Goal: Task Accomplishment & Management: Use online tool/utility

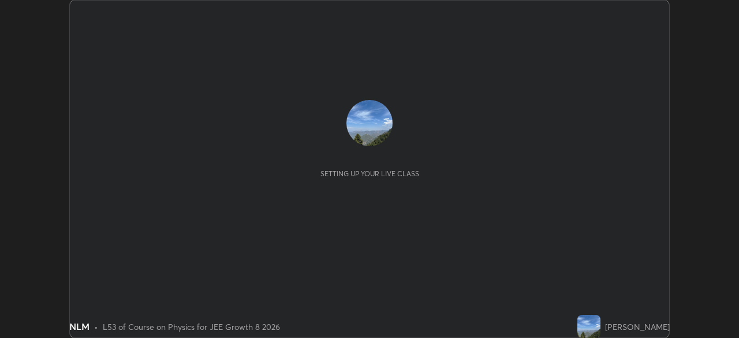
scroll to position [338, 738]
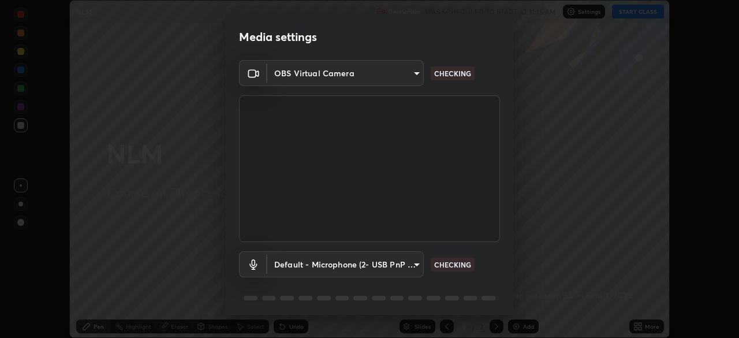
type input "d2a8d083fe92625c00d6f2d6251b1743eb4d001f6796ada4c2fe812c908969fc"
type input "default"
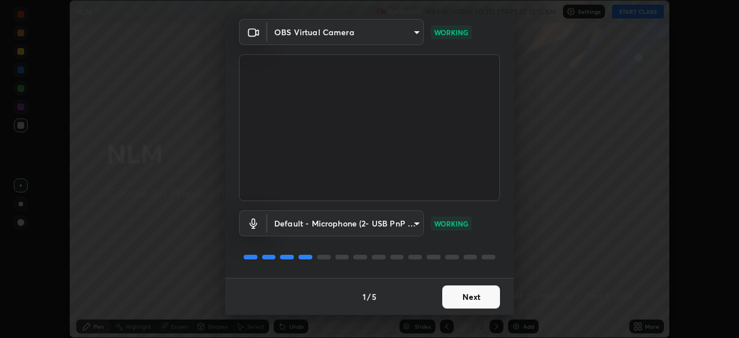
click at [469, 294] on button "Next" at bounding box center [471, 296] width 58 height 23
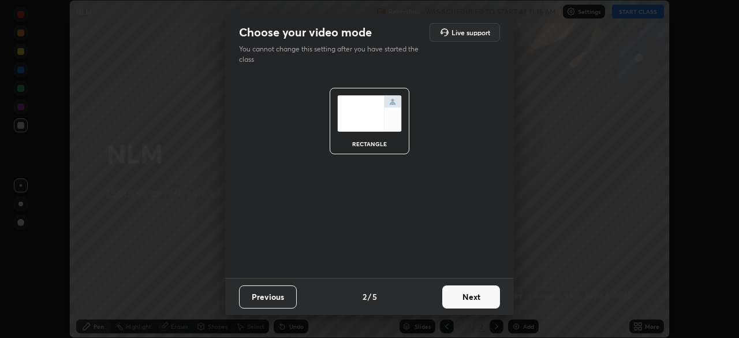
click at [469, 293] on button "Next" at bounding box center [471, 296] width 58 height 23
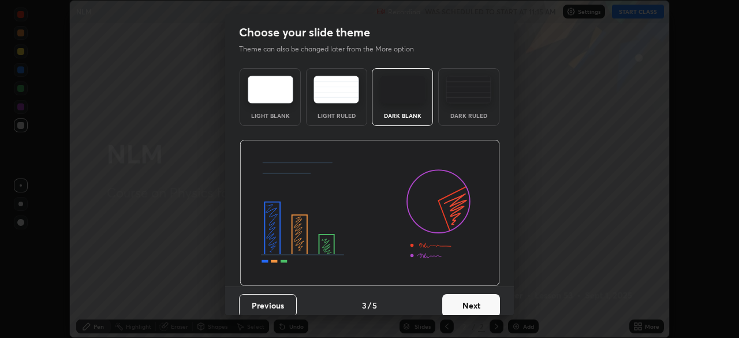
scroll to position [9, 0]
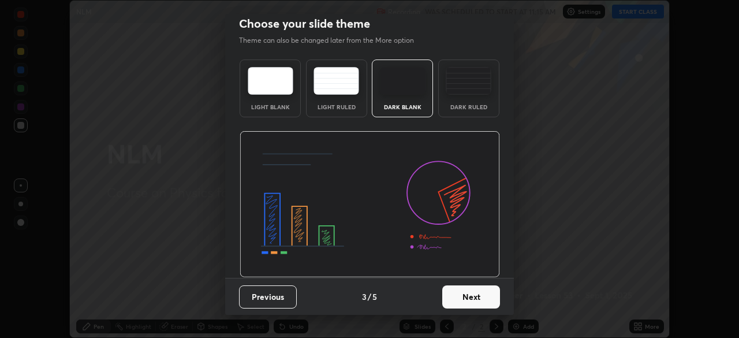
click at [473, 293] on button "Next" at bounding box center [471, 296] width 58 height 23
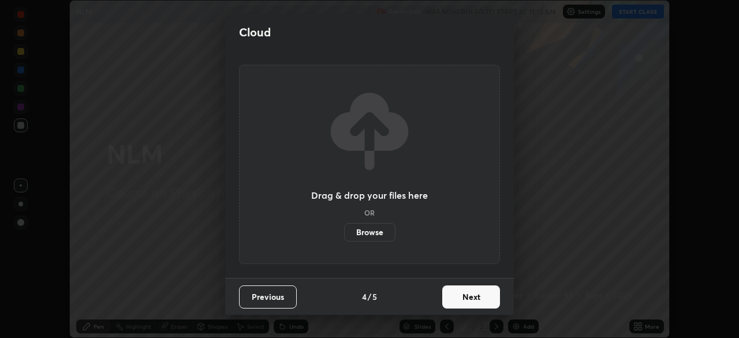
click at [472, 298] on button "Next" at bounding box center [471, 296] width 58 height 23
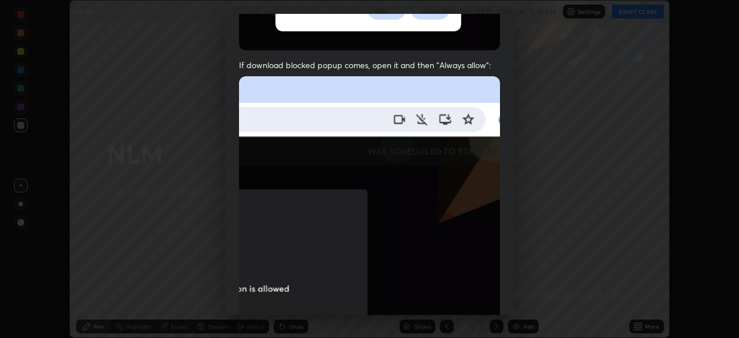
scroll to position [240, 0]
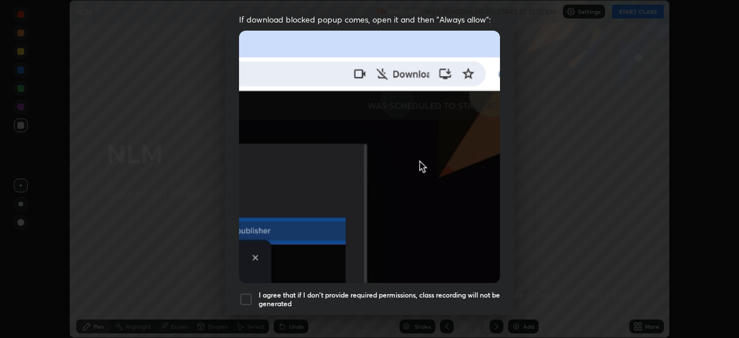
click at [247, 300] on div at bounding box center [246, 299] width 14 height 14
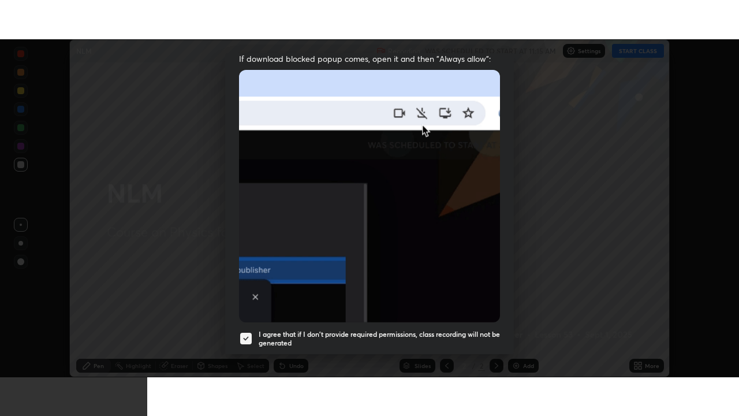
scroll to position [277, 0]
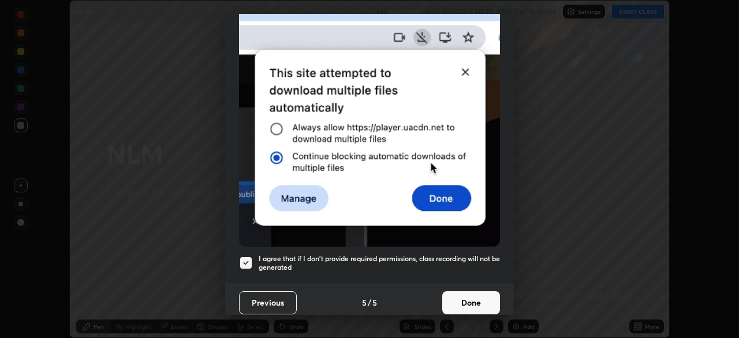
click at [475, 293] on button "Done" at bounding box center [471, 302] width 58 height 23
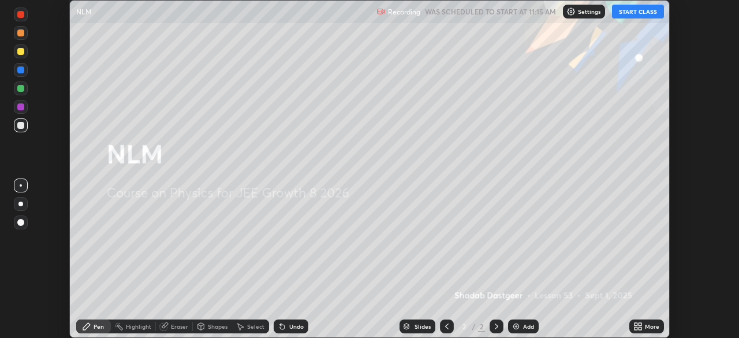
click at [292, 321] on div "Undo" at bounding box center [291, 326] width 35 height 14
click at [518, 326] on img at bounding box center [515, 326] width 9 height 9
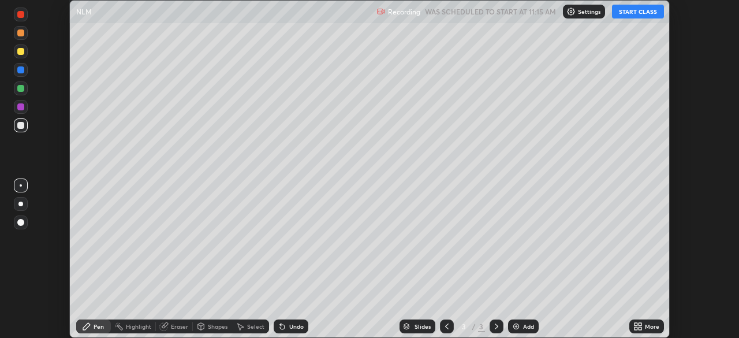
click at [631, 12] on button "START CLASS" at bounding box center [638, 12] width 52 height 14
click at [444, 327] on icon at bounding box center [446, 326] width 9 height 9
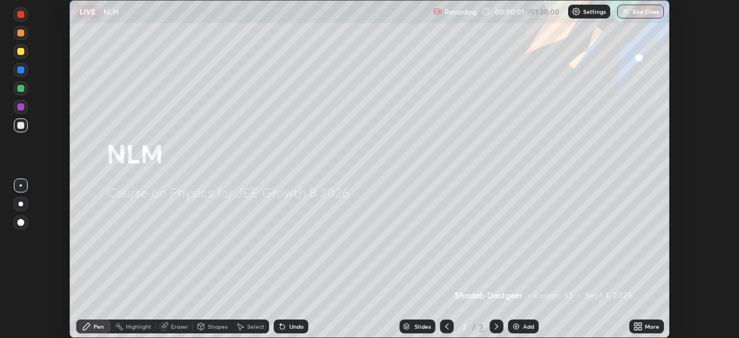
click at [647, 327] on div "More" at bounding box center [652, 326] width 14 height 6
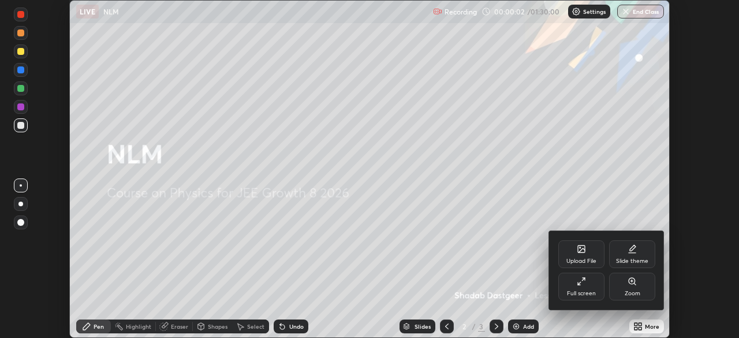
click at [583, 279] on icon at bounding box center [583, 279] width 3 height 3
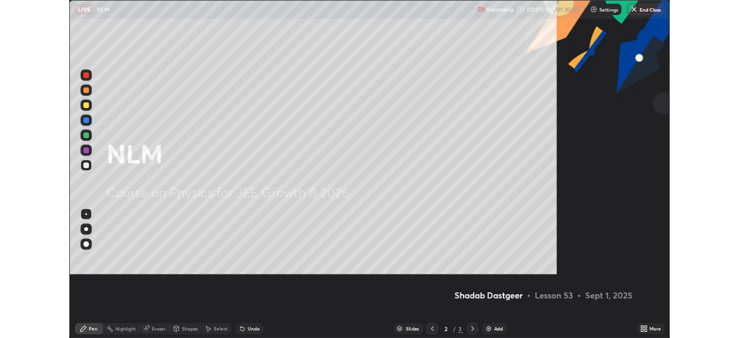
scroll to position [416, 739]
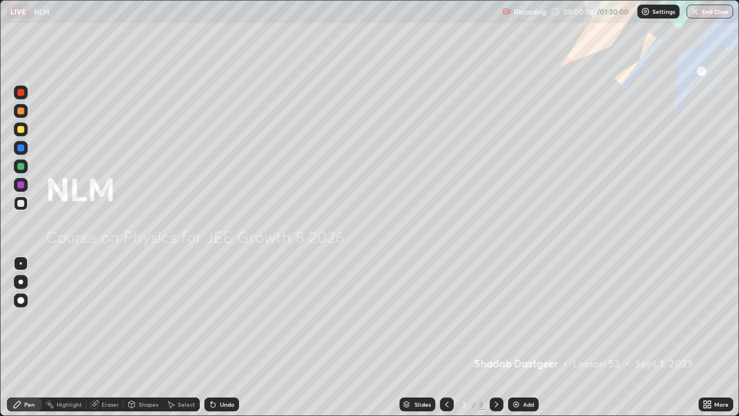
click at [523, 337] on div "Add" at bounding box center [528, 404] width 11 height 6
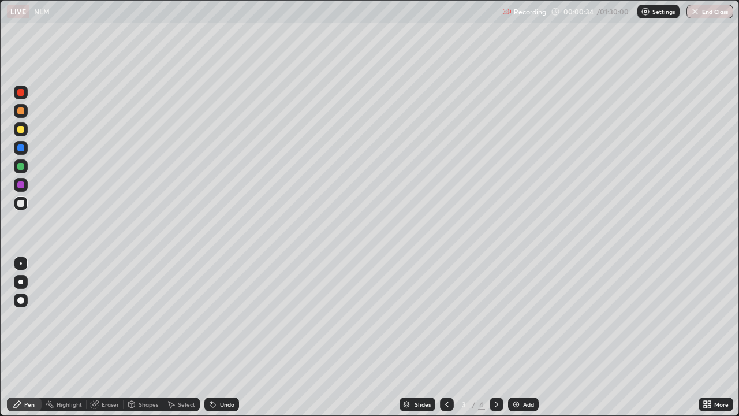
click at [22, 128] on div at bounding box center [20, 129] width 7 height 7
click at [225, 337] on div "Undo" at bounding box center [227, 404] width 14 height 6
click at [222, 337] on div "Undo" at bounding box center [227, 404] width 14 height 6
click at [227, 337] on div "Undo" at bounding box center [227, 404] width 14 height 6
click at [23, 203] on div at bounding box center [20, 203] width 7 height 7
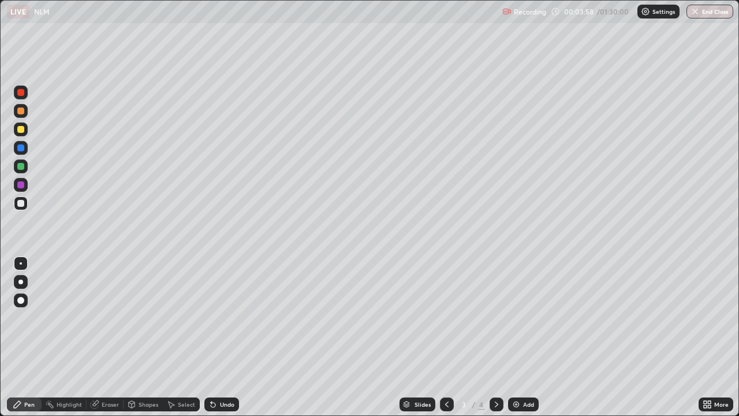
click at [21, 95] on div at bounding box center [20, 92] width 7 height 7
click at [22, 206] on div at bounding box center [20, 203] width 7 height 7
click at [520, 337] on div "Add" at bounding box center [523, 404] width 31 height 14
click at [21, 113] on div at bounding box center [20, 110] width 7 height 7
click at [21, 204] on div at bounding box center [20, 203] width 7 height 7
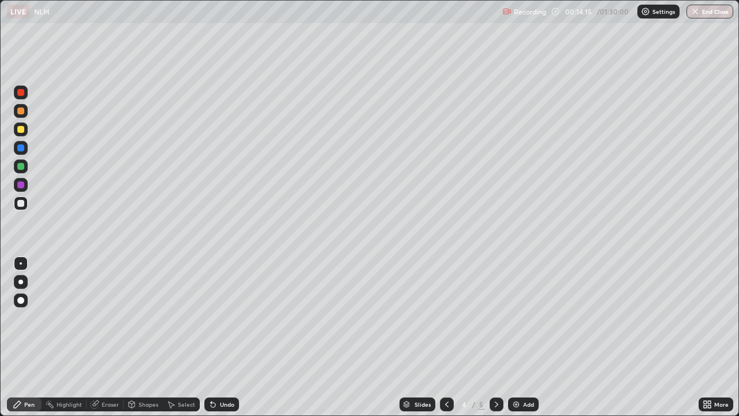
click at [223, 337] on div "Undo" at bounding box center [221, 404] width 35 height 14
click at [226, 337] on div "Undo" at bounding box center [221, 404] width 35 height 14
click at [23, 130] on div at bounding box center [20, 129] width 7 height 7
click at [222, 337] on div "Undo" at bounding box center [227, 404] width 14 height 6
click at [20, 207] on div at bounding box center [21, 203] width 14 height 14
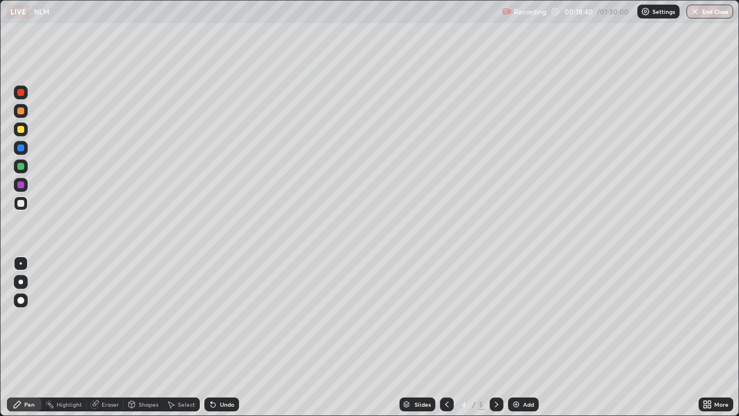
click at [220, 337] on div "Undo" at bounding box center [227, 404] width 14 height 6
click at [520, 337] on div "Add" at bounding box center [523, 404] width 31 height 14
click at [20, 130] on div at bounding box center [20, 129] width 7 height 7
click at [112, 337] on div "Eraser" at bounding box center [110, 404] width 17 height 6
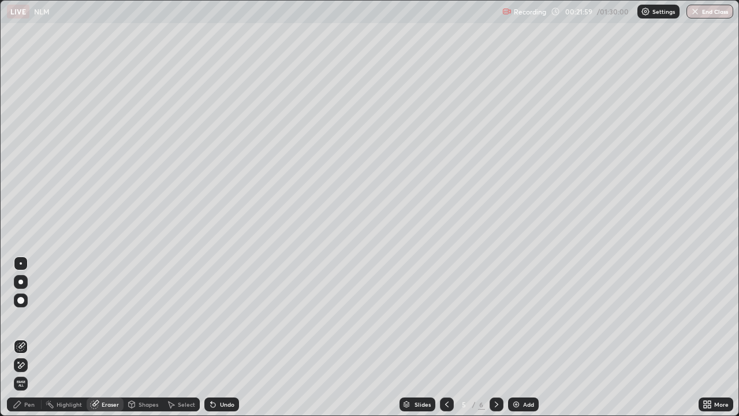
click at [28, 337] on div "Pen" at bounding box center [29, 404] width 10 height 6
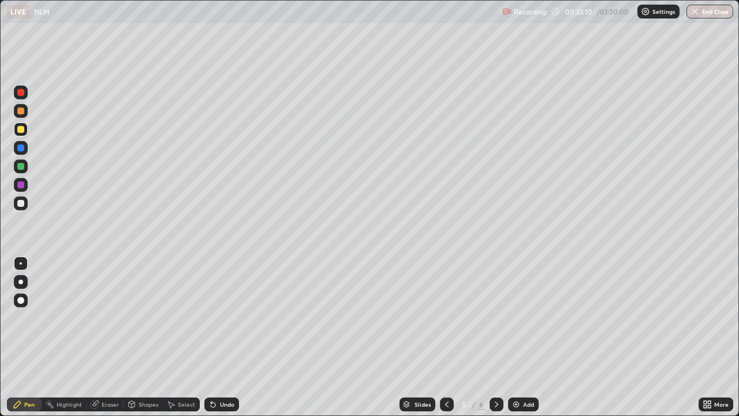
click at [105, 337] on div "Eraser" at bounding box center [110, 404] width 17 height 6
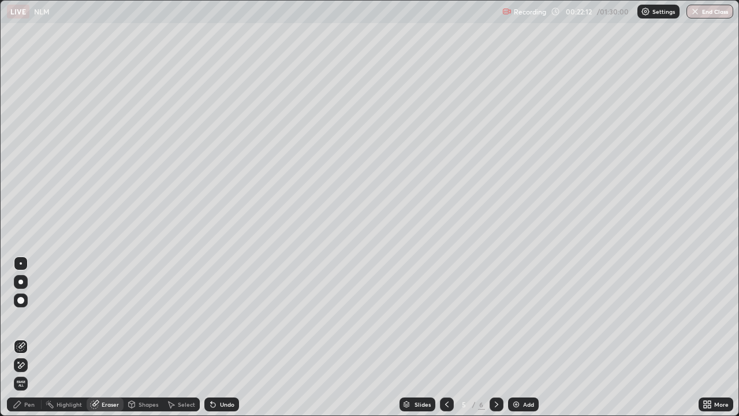
click at [30, 337] on div "Pen" at bounding box center [29, 404] width 10 height 6
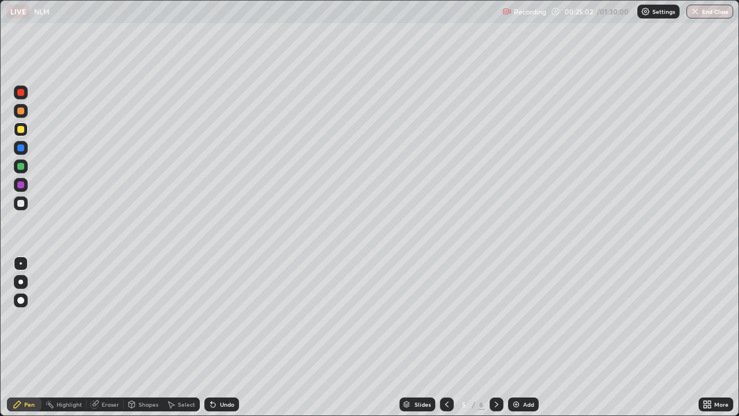
click at [21, 200] on div at bounding box center [20, 203] width 7 height 7
click at [21, 203] on div at bounding box center [20, 203] width 7 height 7
click at [106, 337] on div "Eraser" at bounding box center [110, 404] width 17 height 6
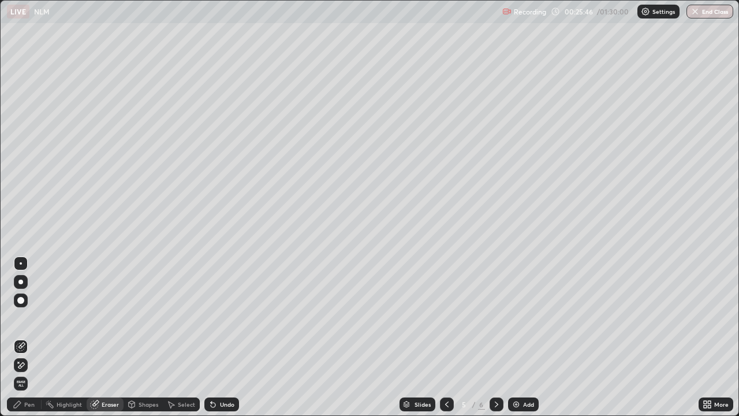
click at [523, 337] on div "Add" at bounding box center [528, 404] width 11 height 6
click at [21, 263] on div at bounding box center [21, 263] width 2 height 2
click at [27, 337] on div "Pen" at bounding box center [24, 404] width 35 height 14
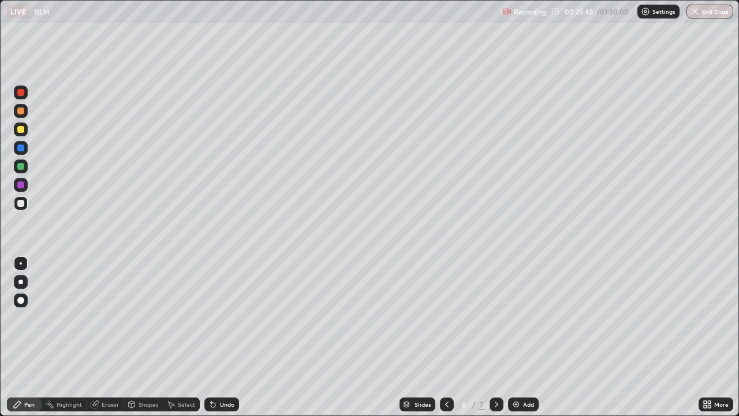
click at [21, 205] on div at bounding box center [20, 203] width 7 height 7
click at [20, 113] on div at bounding box center [20, 110] width 7 height 7
click at [23, 95] on div at bounding box center [20, 92] width 7 height 7
click at [23, 203] on div at bounding box center [20, 203] width 7 height 7
click at [22, 203] on div at bounding box center [20, 203] width 7 height 7
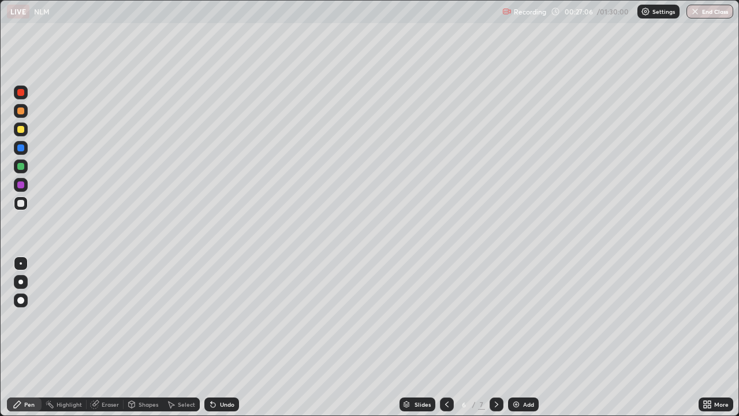
click at [16, 126] on div at bounding box center [21, 129] width 14 height 14
click at [24, 204] on div at bounding box center [20, 203] width 7 height 7
click at [25, 145] on div at bounding box center [21, 148] width 14 height 14
click at [16, 199] on div at bounding box center [21, 203] width 14 height 14
click at [20, 183] on div at bounding box center [20, 184] width 7 height 7
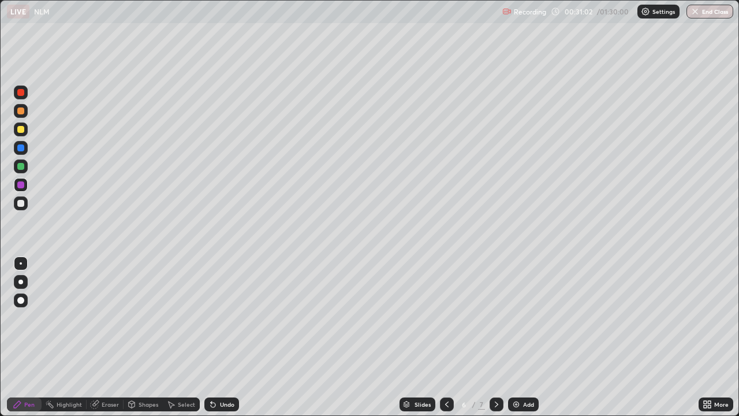
click at [18, 200] on div at bounding box center [20, 203] width 7 height 7
click at [18, 188] on div at bounding box center [21, 185] width 14 height 14
click at [450, 337] on div at bounding box center [447, 404] width 14 height 14
click at [21, 204] on div at bounding box center [20, 203] width 7 height 7
click at [27, 186] on div at bounding box center [21, 185] width 14 height 14
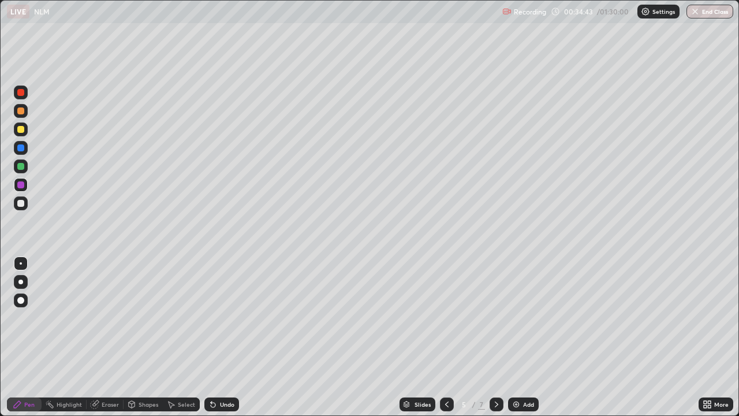
click at [20, 206] on div at bounding box center [20, 203] width 7 height 7
click at [220, 337] on div "Undo" at bounding box center [227, 404] width 14 height 6
click at [20, 92] on div at bounding box center [20, 92] width 7 height 7
click at [23, 202] on div at bounding box center [20, 203] width 7 height 7
click at [523, 337] on div "Add" at bounding box center [528, 404] width 11 height 6
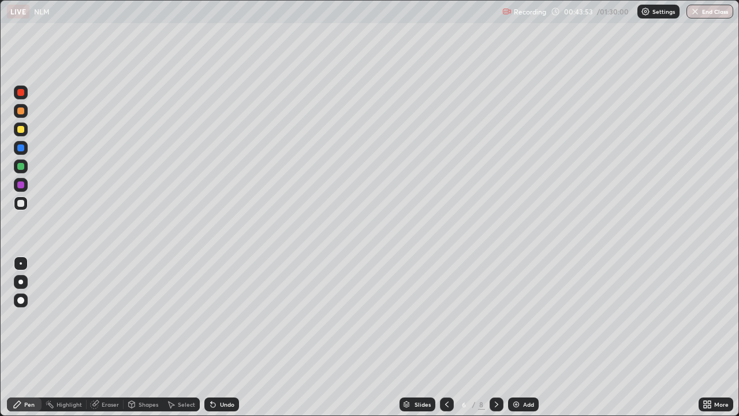
click at [21, 132] on div at bounding box center [20, 129] width 7 height 7
click at [19, 184] on div at bounding box center [20, 184] width 7 height 7
click at [21, 130] on div at bounding box center [20, 129] width 7 height 7
click at [220, 337] on div "Undo" at bounding box center [227, 404] width 14 height 6
click at [21, 188] on div at bounding box center [20, 184] width 7 height 7
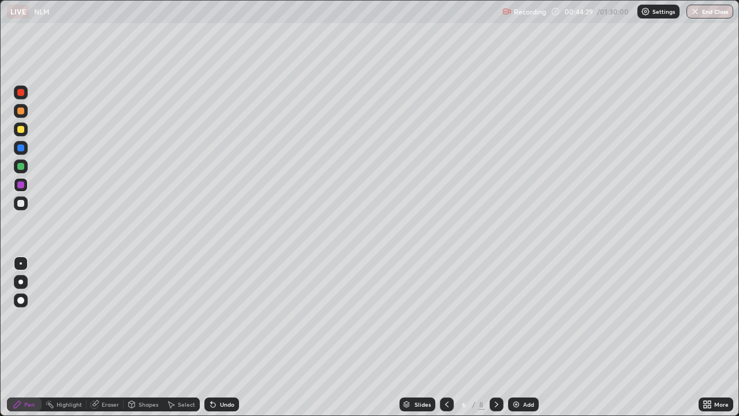
click at [21, 204] on div at bounding box center [20, 203] width 7 height 7
click at [21, 185] on div at bounding box center [20, 184] width 7 height 7
click at [523, 337] on div "Add" at bounding box center [528, 404] width 11 height 6
click at [62, 337] on div "Highlight" at bounding box center [69, 404] width 25 height 6
click at [20, 113] on div at bounding box center [20, 110] width 7 height 7
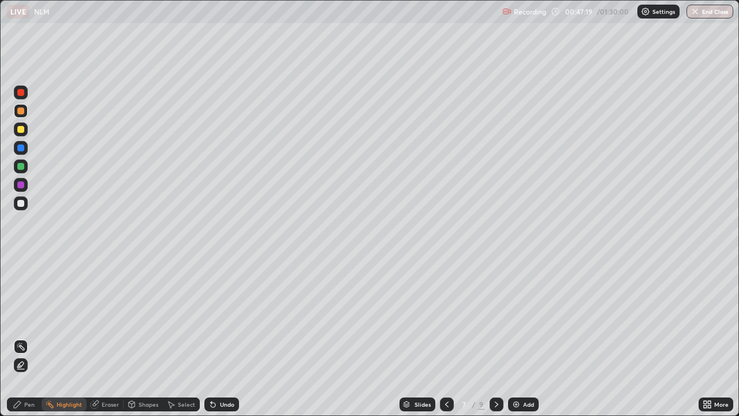
click at [32, 337] on div "Pen" at bounding box center [29, 404] width 10 height 6
click at [21, 282] on div at bounding box center [20, 281] width 5 height 5
click at [20, 203] on div at bounding box center [20, 203] width 7 height 7
click at [21, 263] on div at bounding box center [21, 263] width 2 height 2
click at [23, 94] on div at bounding box center [20, 92] width 7 height 7
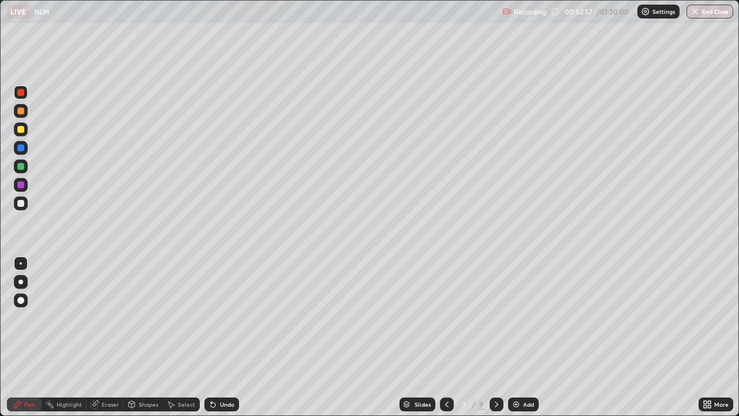
click at [16, 202] on div at bounding box center [21, 203] width 14 height 14
click at [117, 337] on div "Eraser" at bounding box center [110, 404] width 17 height 6
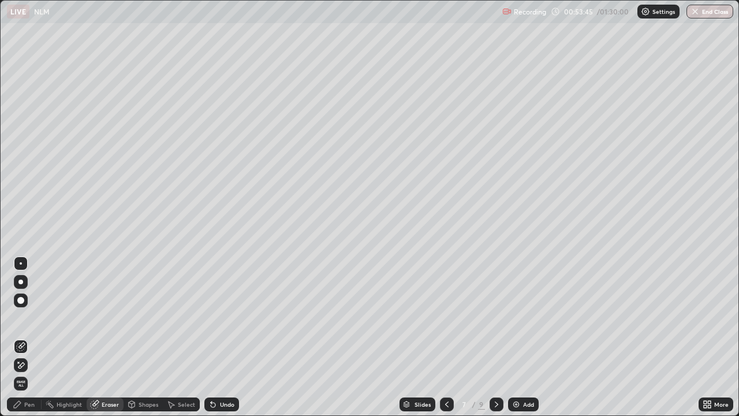
click at [14, 337] on icon at bounding box center [17, 404] width 7 height 7
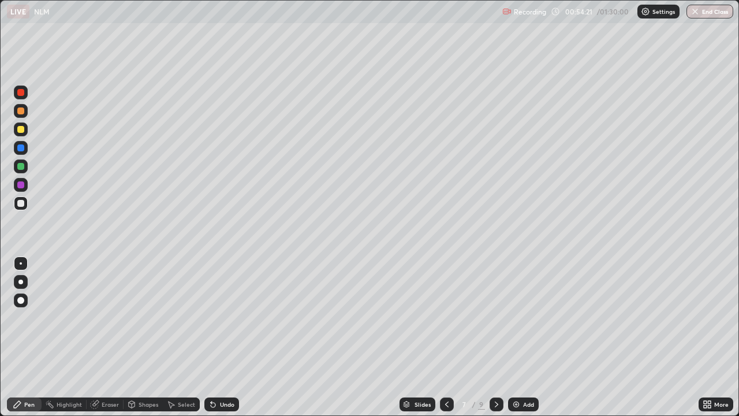
click at [17, 123] on div at bounding box center [21, 129] width 14 height 14
click at [223, 337] on div "Undo" at bounding box center [227, 404] width 14 height 6
click at [224, 337] on div "Undo" at bounding box center [227, 404] width 14 height 6
click at [110, 337] on div "Eraser" at bounding box center [110, 404] width 17 height 6
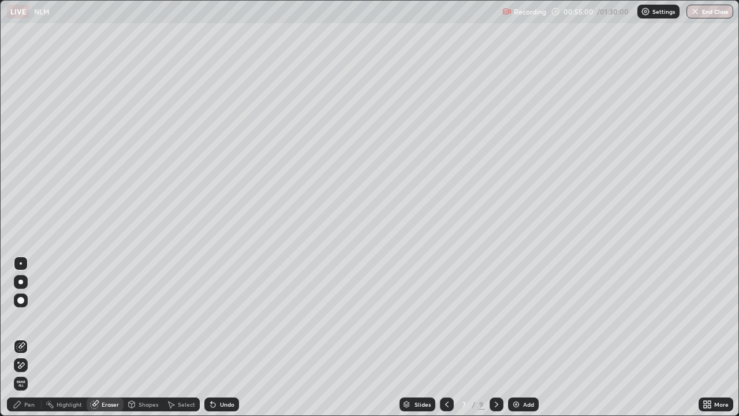
click at [29, 337] on div "Pen" at bounding box center [29, 404] width 10 height 6
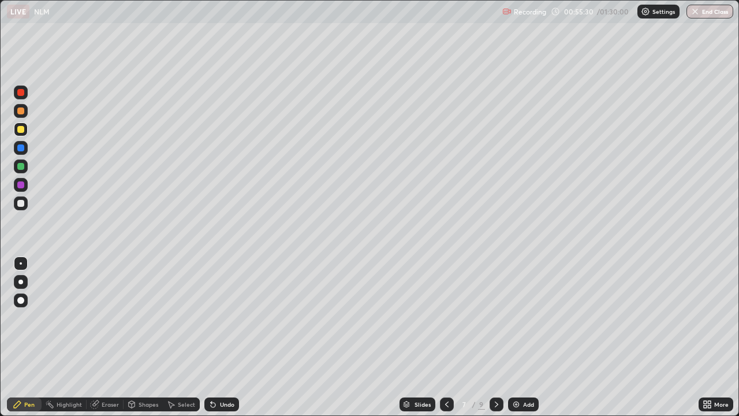
click at [20, 186] on div at bounding box center [20, 184] width 7 height 7
click at [495, 337] on icon at bounding box center [496, 403] width 9 height 9
click at [516, 337] on img at bounding box center [515, 403] width 9 height 9
click at [21, 131] on div at bounding box center [20, 129] width 7 height 7
click at [226, 337] on div "Undo" at bounding box center [227, 404] width 14 height 6
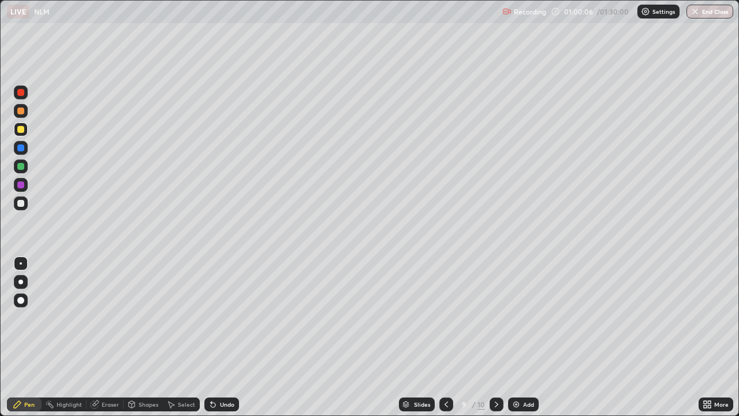
click at [226, 337] on div "Undo" at bounding box center [221, 404] width 35 height 14
click at [229, 337] on div "Undo" at bounding box center [221, 404] width 35 height 14
click at [227, 337] on div "Undo" at bounding box center [227, 404] width 14 height 6
click at [229, 337] on div "Undo" at bounding box center [227, 404] width 14 height 6
click at [19, 205] on div at bounding box center [20, 203] width 7 height 7
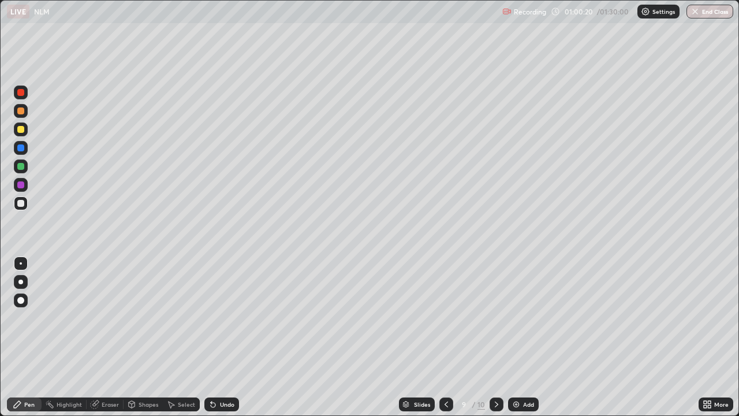
click at [221, 337] on div "Undo" at bounding box center [221, 404] width 35 height 14
click at [215, 337] on icon at bounding box center [212, 403] width 9 height 9
click at [22, 148] on div at bounding box center [20, 147] width 7 height 7
click at [21, 202] on div at bounding box center [20, 203] width 7 height 7
click at [25, 200] on div at bounding box center [21, 203] width 14 height 14
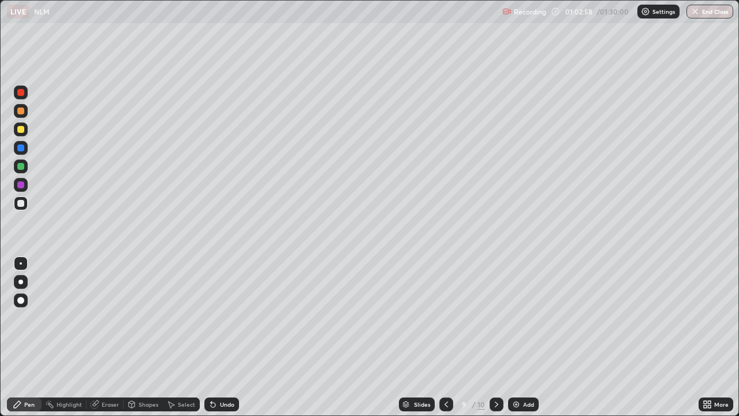
click at [21, 130] on div at bounding box center [20, 129] width 7 height 7
click at [23, 204] on div at bounding box center [20, 203] width 7 height 7
click at [20, 94] on div at bounding box center [20, 92] width 7 height 7
click at [19, 203] on div at bounding box center [20, 203] width 7 height 7
click at [16, 203] on div at bounding box center [21, 203] width 14 height 14
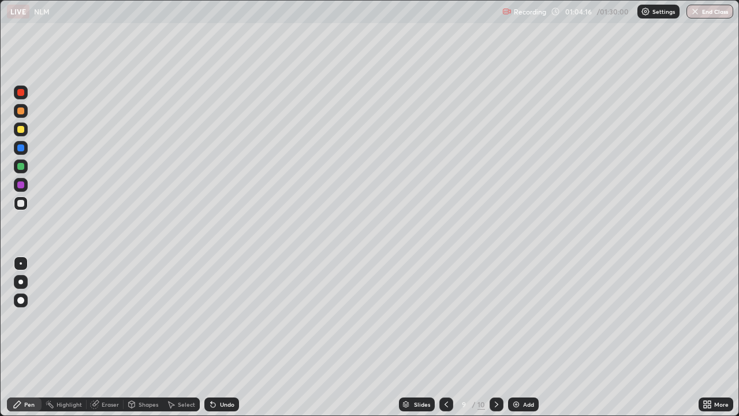
click at [19, 94] on div at bounding box center [20, 92] width 7 height 7
click at [20, 203] on div at bounding box center [20, 203] width 7 height 7
click at [21, 166] on div at bounding box center [20, 166] width 7 height 7
click at [217, 337] on div "Undo" at bounding box center [221, 404] width 35 height 14
click at [23, 108] on div at bounding box center [20, 110] width 7 height 7
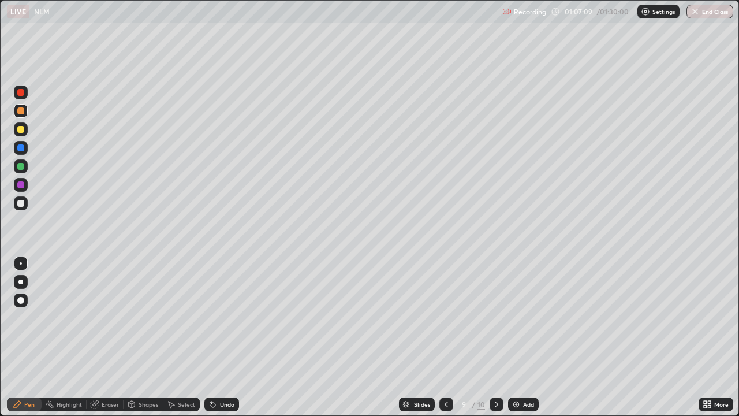
click at [102, 337] on div "Eraser" at bounding box center [110, 404] width 17 height 6
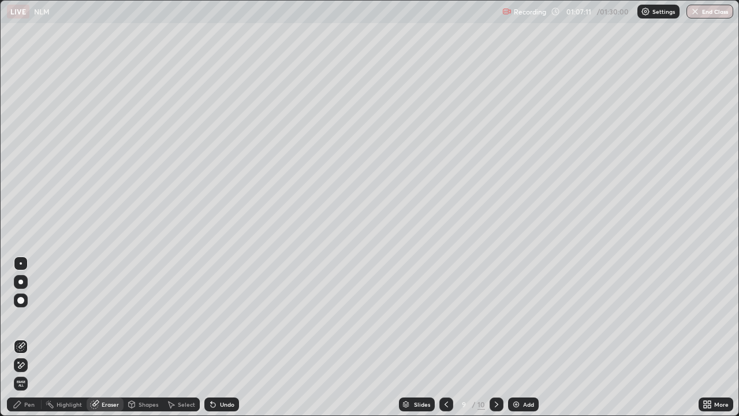
click at [25, 337] on div "Pen" at bounding box center [29, 404] width 10 height 6
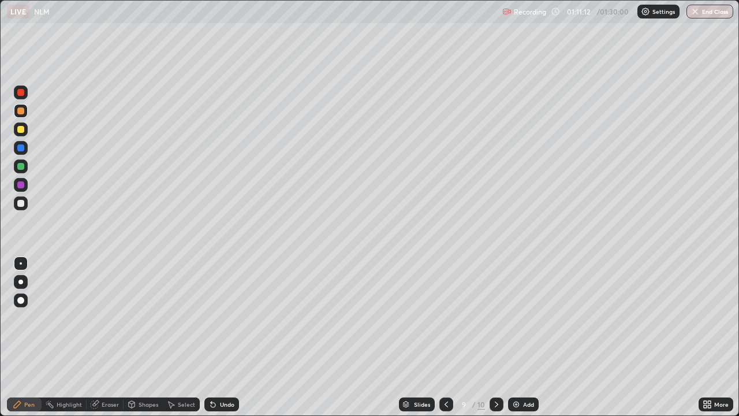
click at [520, 337] on div "Add" at bounding box center [523, 404] width 31 height 14
click at [21, 202] on div at bounding box center [20, 203] width 7 height 7
click at [24, 109] on div at bounding box center [20, 110] width 7 height 7
click at [222, 337] on div "Undo" at bounding box center [227, 404] width 14 height 6
click at [220, 337] on div "Undo" at bounding box center [227, 404] width 14 height 6
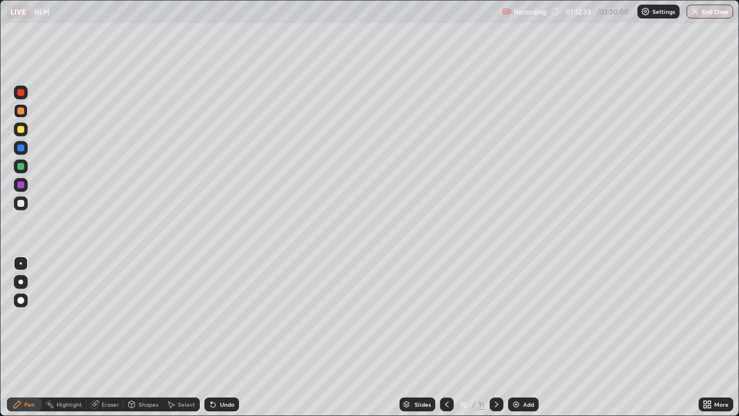
click at [18, 201] on div at bounding box center [20, 203] width 7 height 7
click at [21, 110] on div at bounding box center [20, 110] width 7 height 7
click at [21, 207] on div at bounding box center [21, 203] width 14 height 14
click at [525, 337] on div "Add" at bounding box center [523, 404] width 31 height 14
click at [20, 110] on div at bounding box center [20, 110] width 7 height 7
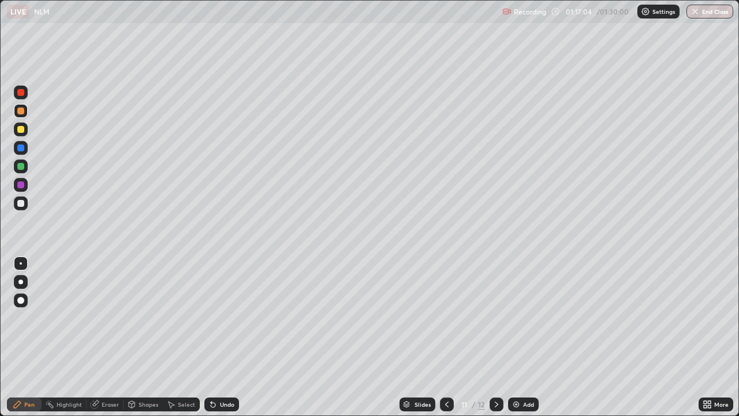
click at [222, 337] on div "Undo" at bounding box center [227, 404] width 14 height 6
click at [225, 337] on div "Undo" at bounding box center [221, 404] width 35 height 14
click at [19, 203] on div at bounding box center [20, 203] width 7 height 7
click at [18, 114] on div at bounding box center [21, 111] width 14 height 14
click at [21, 204] on div at bounding box center [20, 203] width 7 height 7
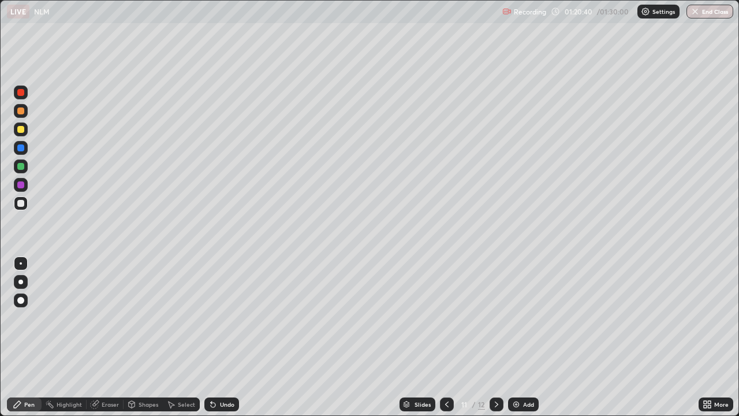
click at [523, 337] on div "Add" at bounding box center [528, 404] width 11 height 6
click at [20, 92] on div at bounding box center [20, 92] width 7 height 7
click at [24, 206] on div at bounding box center [21, 203] width 14 height 14
click at [107, 337] on div "Eraser" at bounding box center [110, 404] width 17 height 6
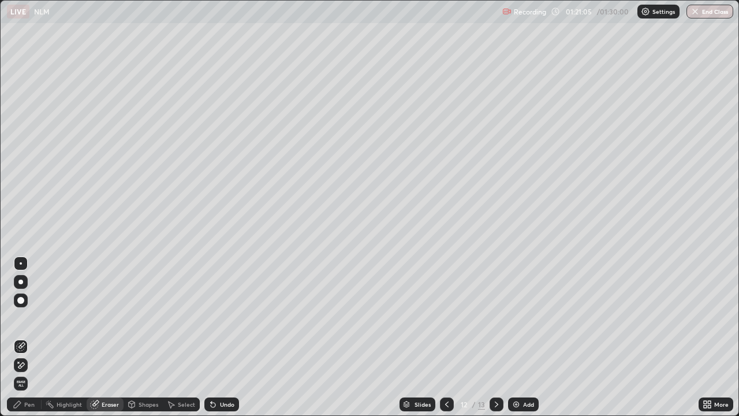
click at [26, 337] on div "Pen" at bounding box center [29, 404] width 10 height 6
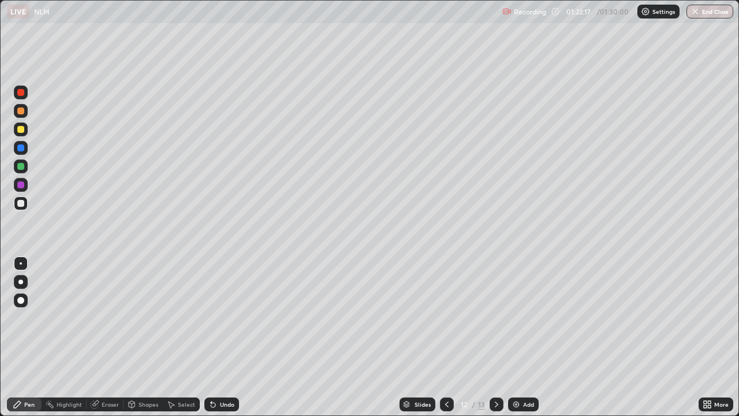
click at [24, 129] on div at bounding box center [20, 129] width 7 height 7
click at [21, 204] on div at bounding box center [20, 203] width 7 height 7
click at [496, 337] on icon at bounding box center [496, 403] width 9 height 9
click at [445, 337] on div at bounding box center [447, 404] width 14 height 23
click at [446, 337] on icon at bounding box center [446, 403] width 9 height 9
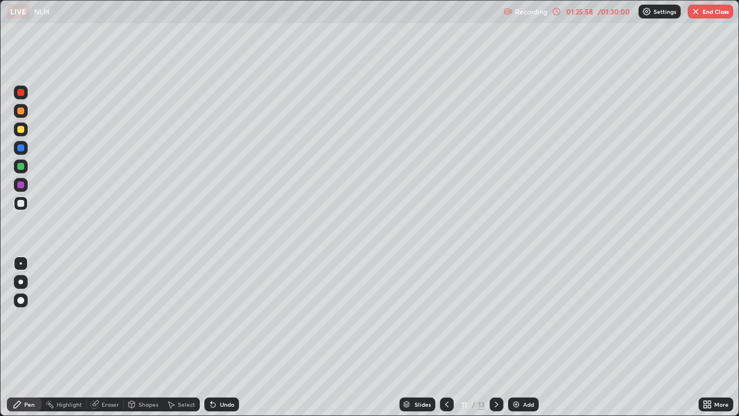
click at [24, 204] on div at bounding box center [20, 203] width 7 height 7
click at [21, 185] on div at bounding box center [20, 184] width 7 height 7
click at [221, 337] on div "Undo" at bounding box center [227, 404] width 14 height 6
click at [218, 337] on div "Undo" at bounding box center [221, 404] width 35 height 14
click at [220, 337] on div "Undo" at bounding box center [227, 404] width 14 height 6
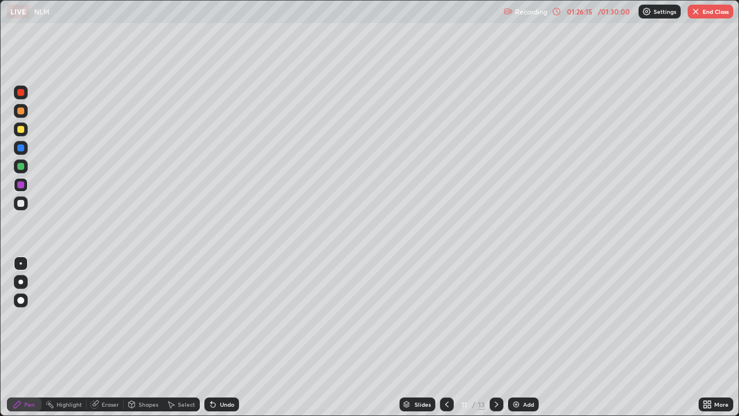
click at [221, 337] on div "Undo" at bounding box center [221, 404] width 35 height 14
click at [223, 337] on div "Undo" at bounding box center [221, 404] width 35 height 14
click at [222, 337] on div "Undo" at bounding box center [221, 404] width 35 height 14
click at [221, 337] on div "Undo" at bounding box center [221, 404] width 35 height 14
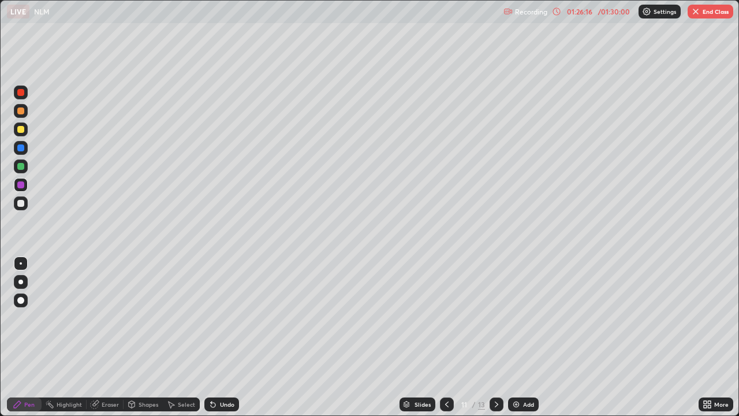
click at [221, 337] on div "Undo" at bounding box center [221, 404] width 35 height 14
click at [222, 337] on div "Undo" at bounding box center [221, 404] width 35 height 14
click at [221, 337] on div "Undo" at bounding box center [221, 404] width 35 height 14
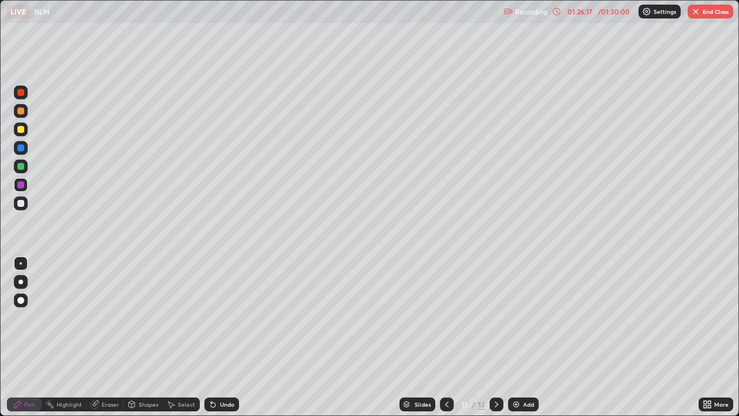
click at [221, 337] on div "Undo" at bounding box center [221, 404] width 35 height 14
click at [21, 131] on div at bounding box center [20, 129] width 7 height 7
click at [216, 337] on div "Undo" at bounding box center [221, 404] width 35 height 14
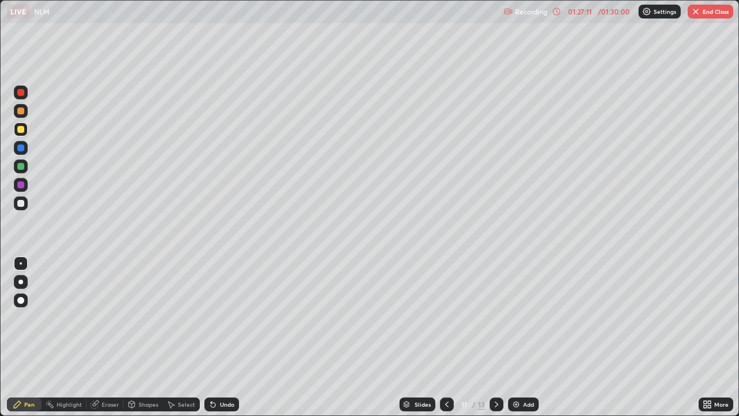
click at [20, 188] on div at bounding box center [20, 184] width 7 height 7
click at [211, 337] on icon at bounding box center [213, 404] width 5 height 5
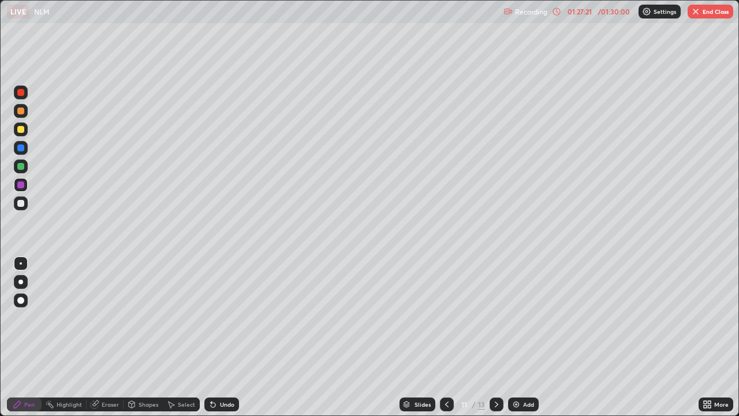
click at [216, 337] on icon at bounding box center [212, 403] width 9 height 9
click at [21, 94] on div at bounding box center [20, 92] width 7 height 7
click at [21, 203] on div at bounding box center [20, 203] width 7 height 7
click at [17, 206] on div at bounding box center [21, 203] width 14 height 14
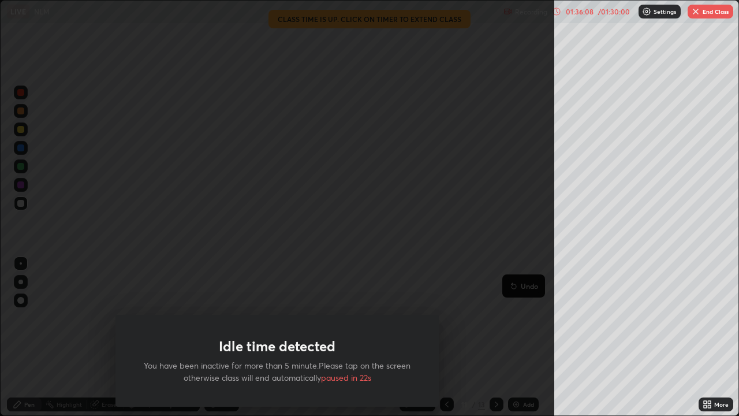
click at [708, 16] on button "End Class" at bounding box center [711, 12] width 46 height 14
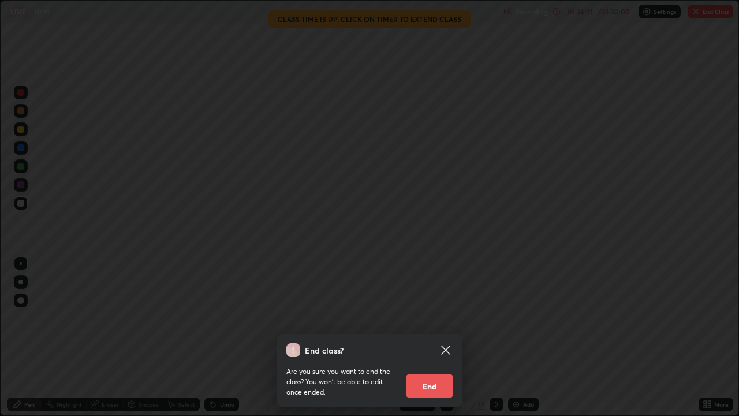
click at [427, 337] on button "End" at bounding box center [429, 385] width 46 height 23
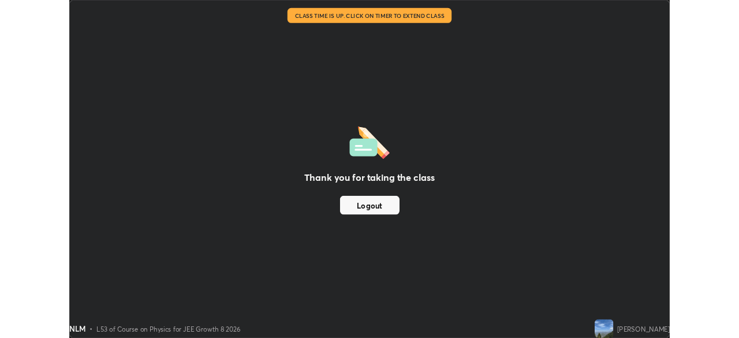
scroll to position [57389, 56988]
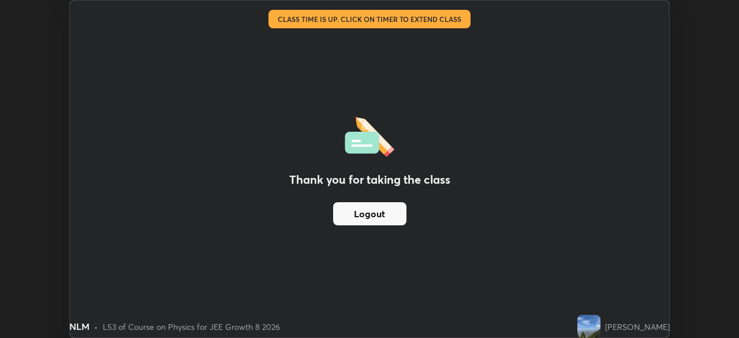
click at [406, 262] on div "Thank you for taking the class Logout" at bounding box center [369, 169] width 599 height 337
